Goal: Information Seeking & Learning: Learn about a topic

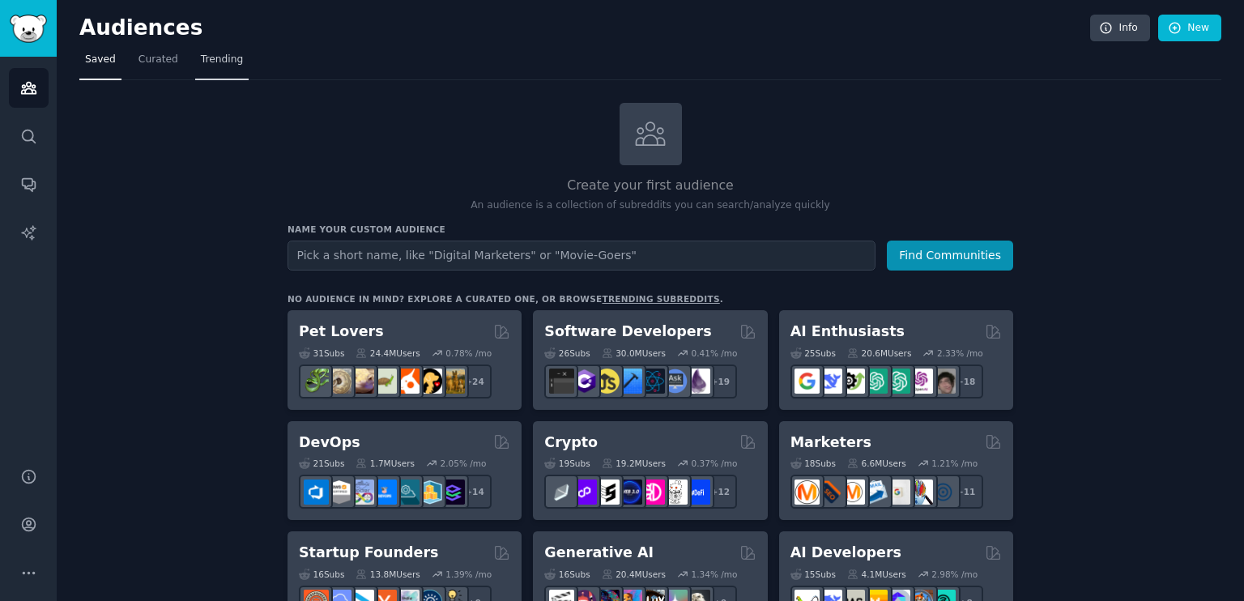
click at [209, 58] on span "Trending" at bounding box center [222, 60] width 42 height 15
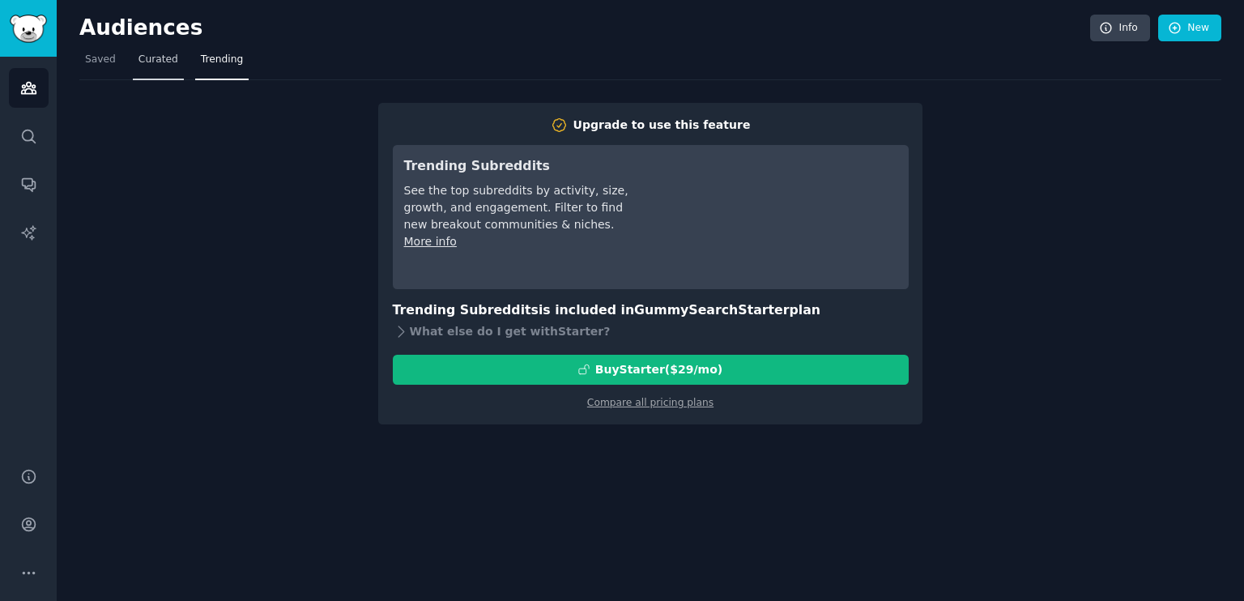
click at [160, 53] on span "Curated" at bounding box center [158, 60] width 40 height 15
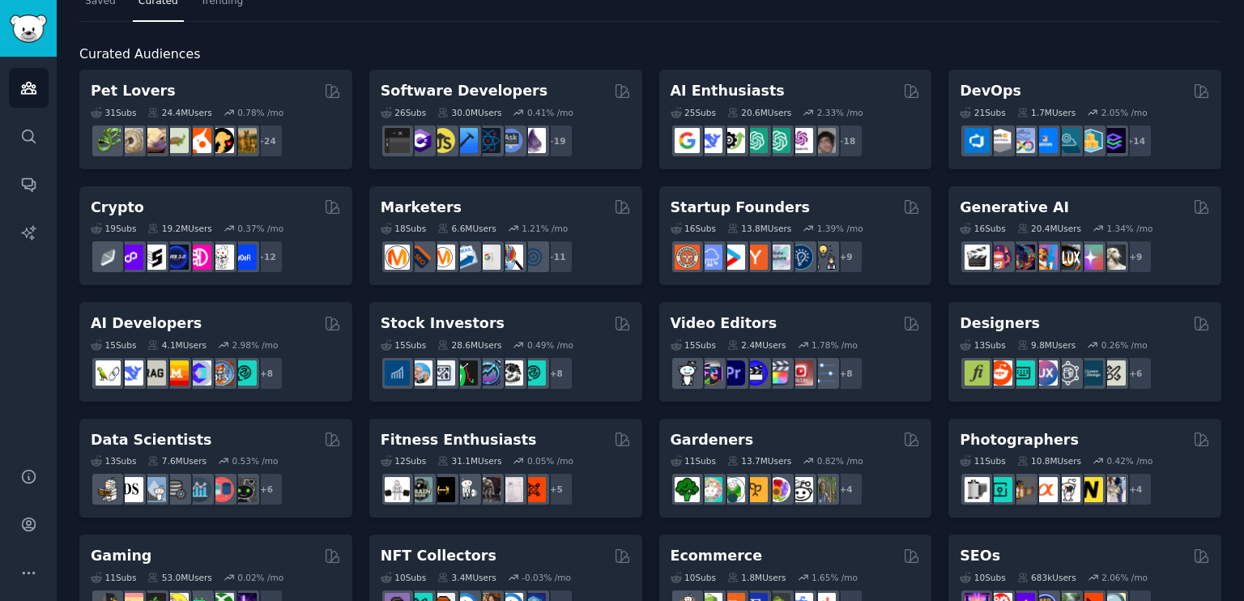
scroll to position [58, 0]
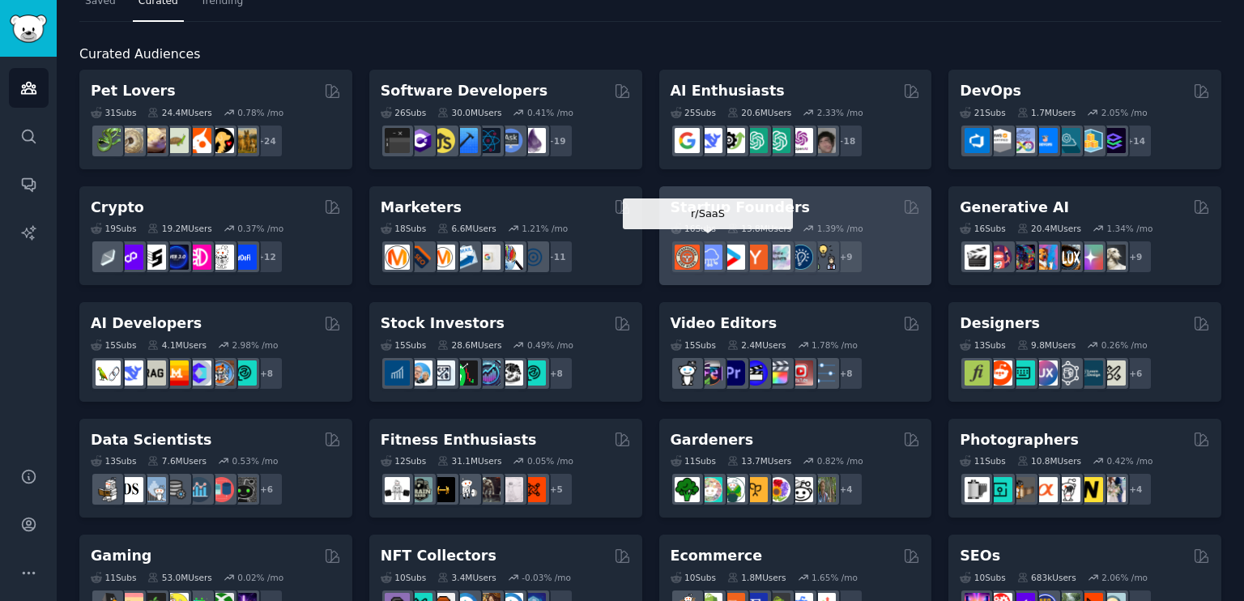
click at [706, 263] on img at bounding box center [709, 257] width 25 height 25
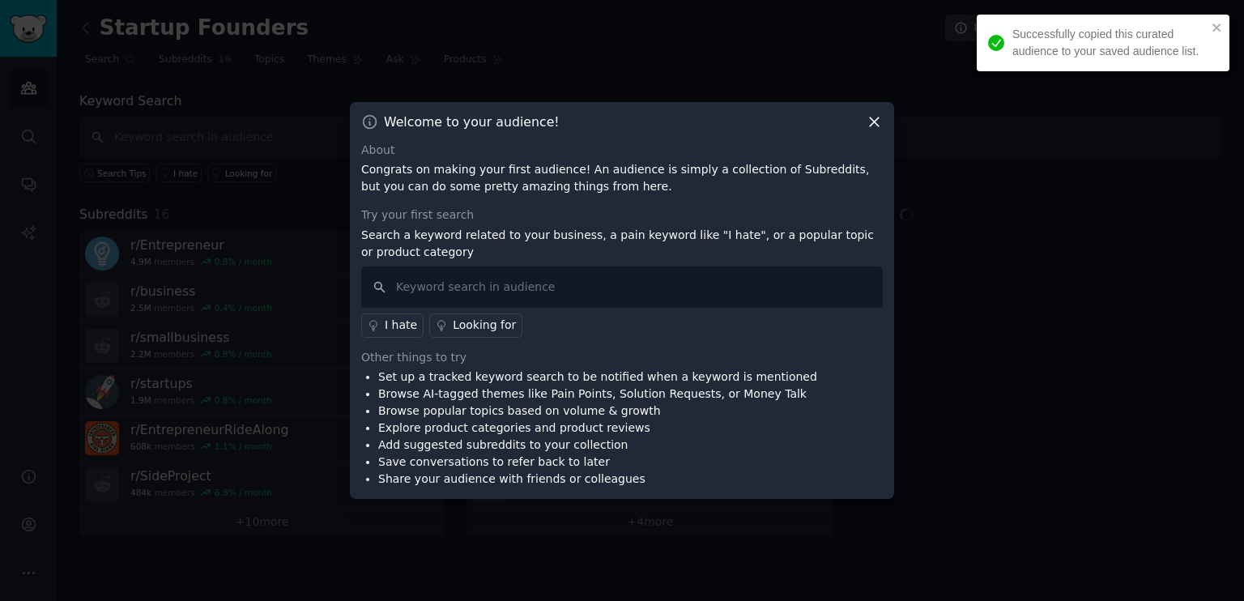
click at [706, 263] on div "Try your first search Search a keyword related to your business, a pain keyword…" at bounding box center [622, 272] width 522 height 131
click at [667, 289] on input "text" at bounding box center [622, 286] width 522 height 41
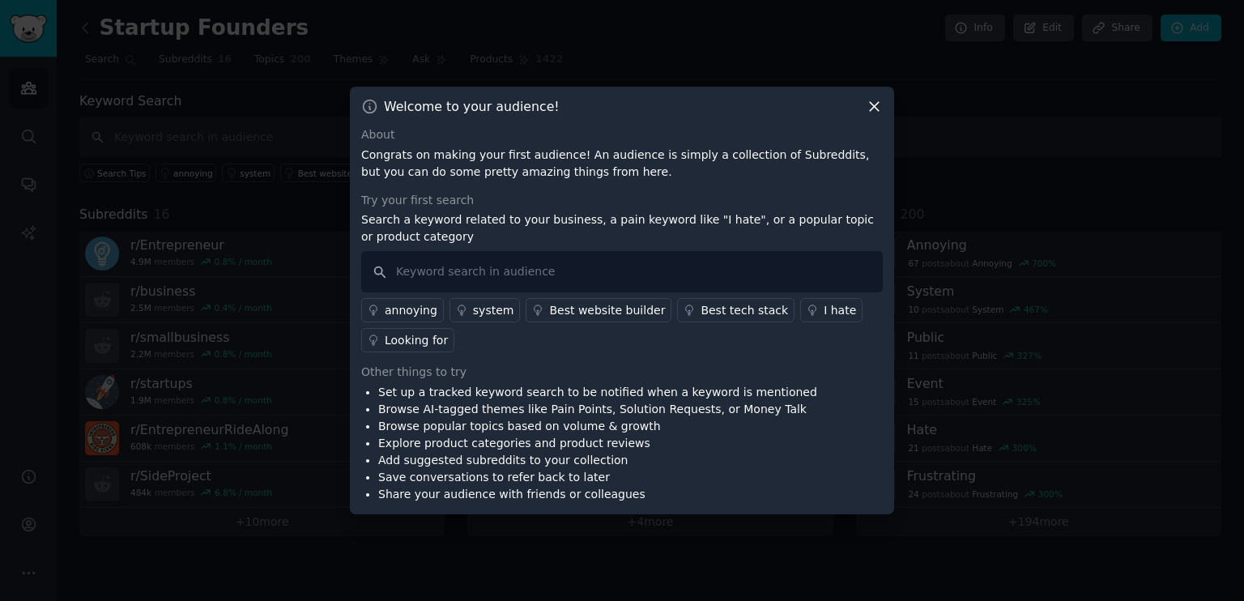
click at [875, 106] on icon at bounding box center [874, 107] width 9 height 9
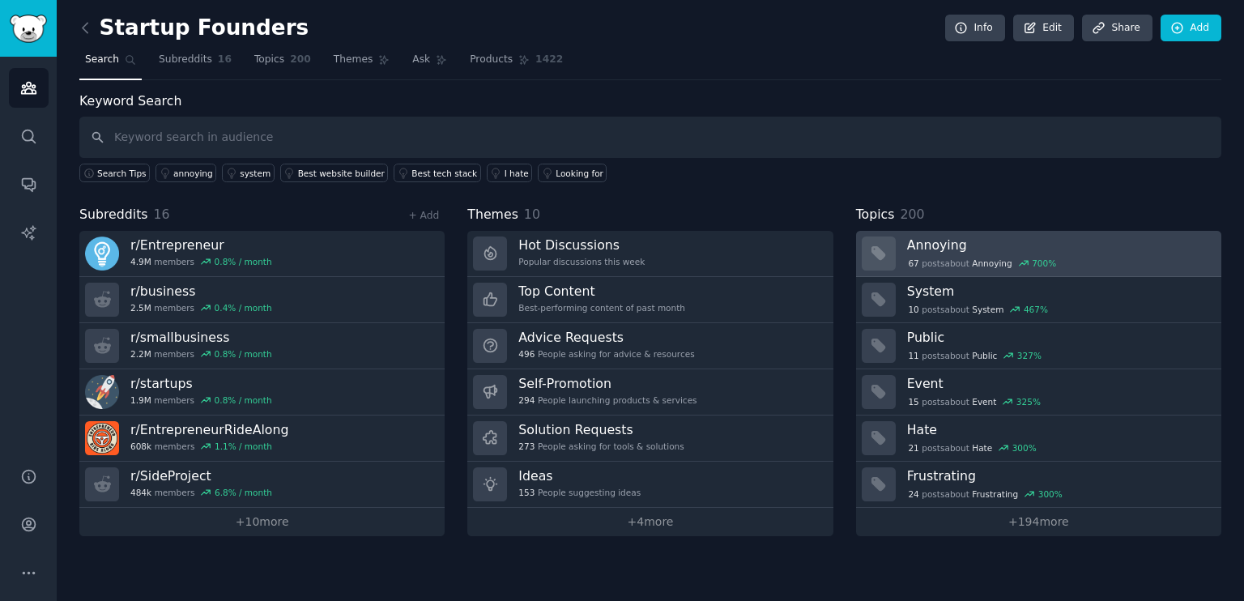
click at [1080, 232] on link "Annoying 67 post s about Annoying 700 %" at bounding box center [1038, 254] width 365 height 46
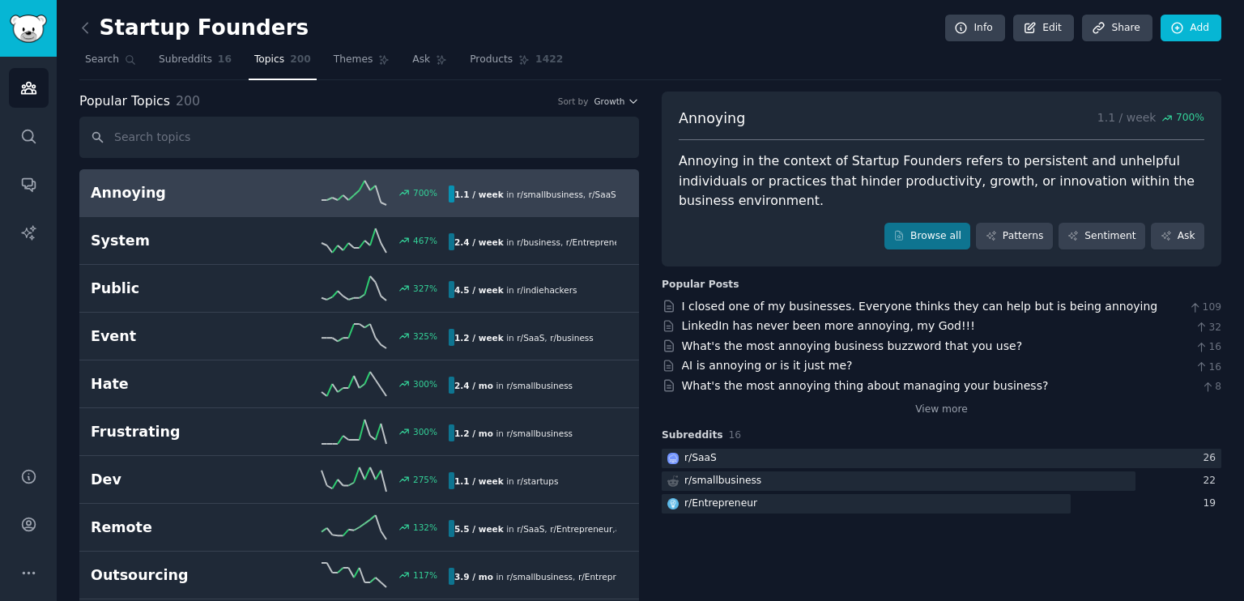
click at [513, 208] on link "Annoying 700 % 1.1 / week in r/ smallbusiness , r/ SaaS , and 1 other" at bounding box center [359, 193] width 560 height 48
click at [407, 57] on link "Ask" at bounding box center [430, 63] width 46 height 33
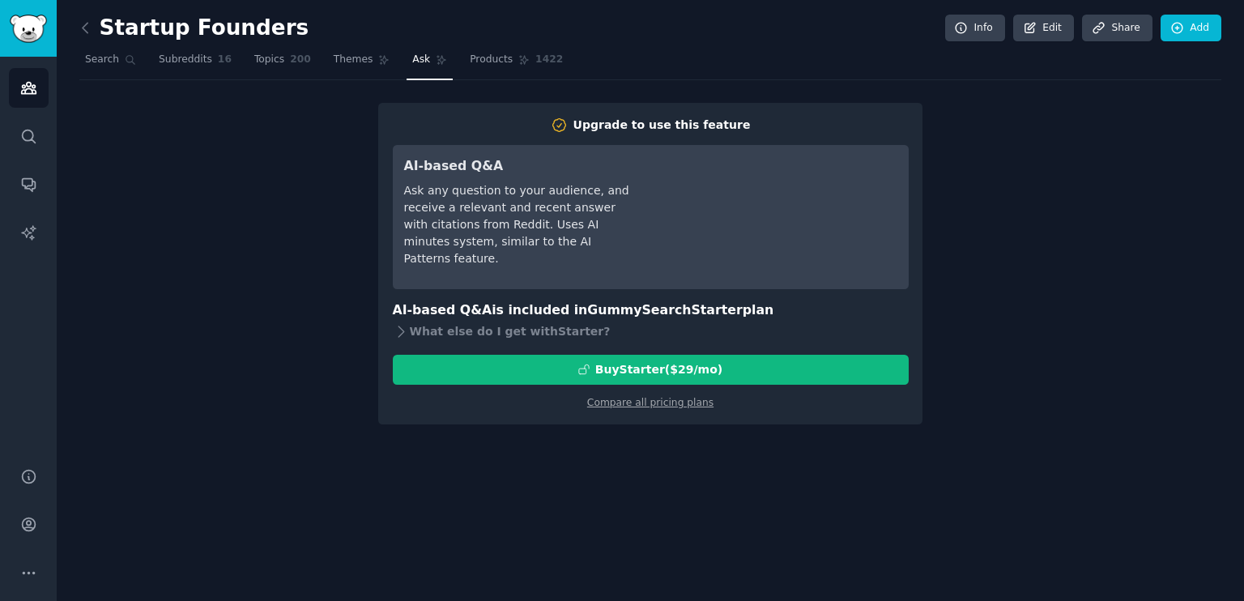
click at [993, 83] on div "Startup Founders Info Edit Share Add Search Subreddits 16 Topics 200 Themes Ask…" at bounding box center [650, 224] width 1142 height 402
